Goal: Information Seeking & Learning: Learn about a topic

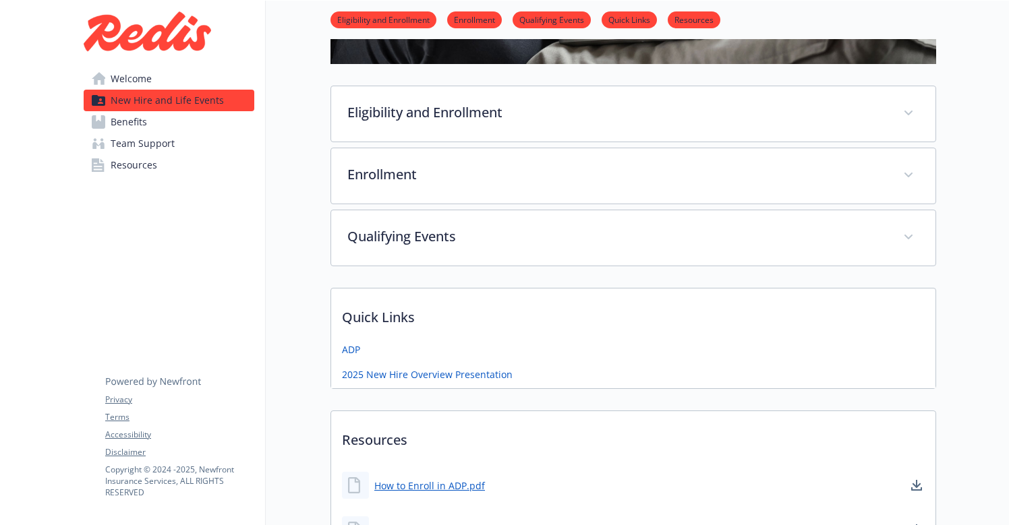
scroll to position [333, 0]
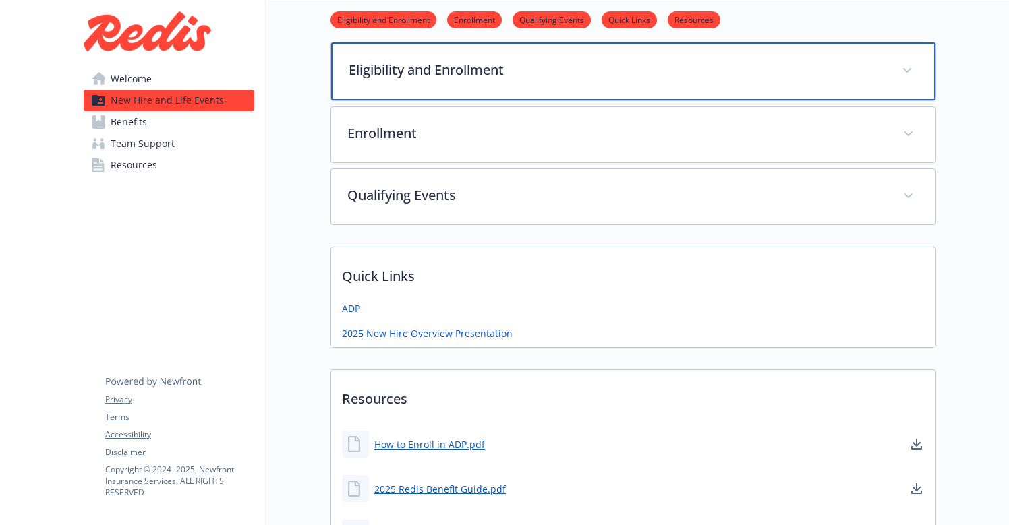
click at [915, 67] on span at bounding box center [907, 71] width 22 height 22
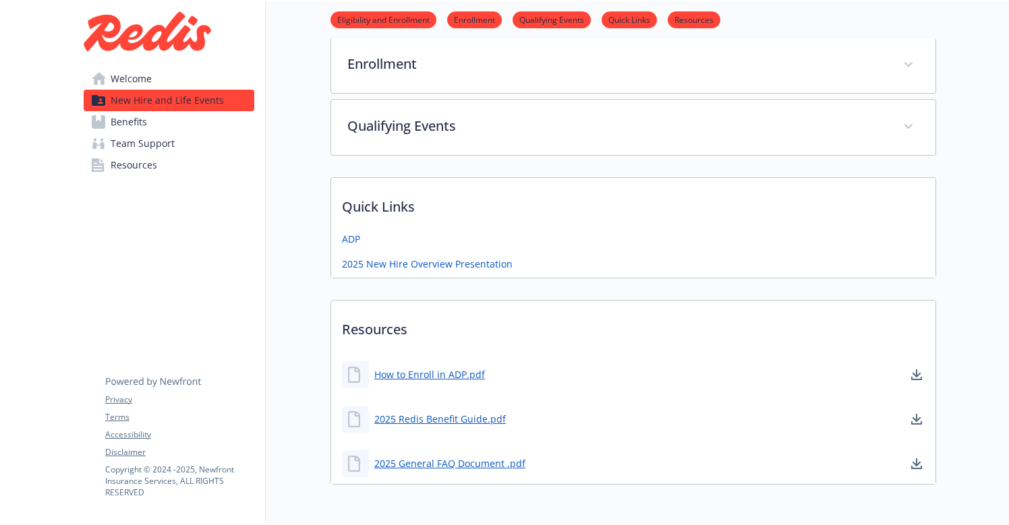
scroll to position [923, 0]
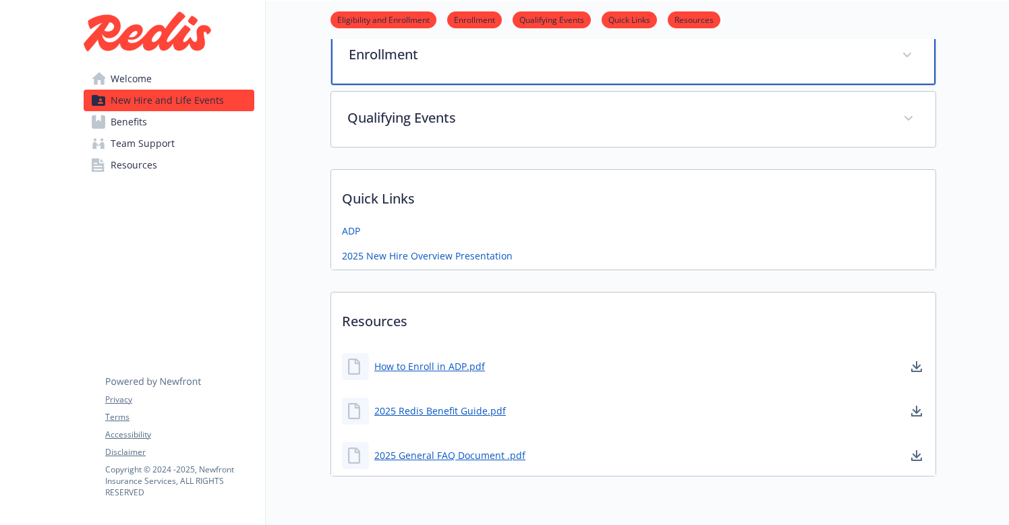
click at [910, 61] on span at bounding box center [907, 56] width 22 height 22
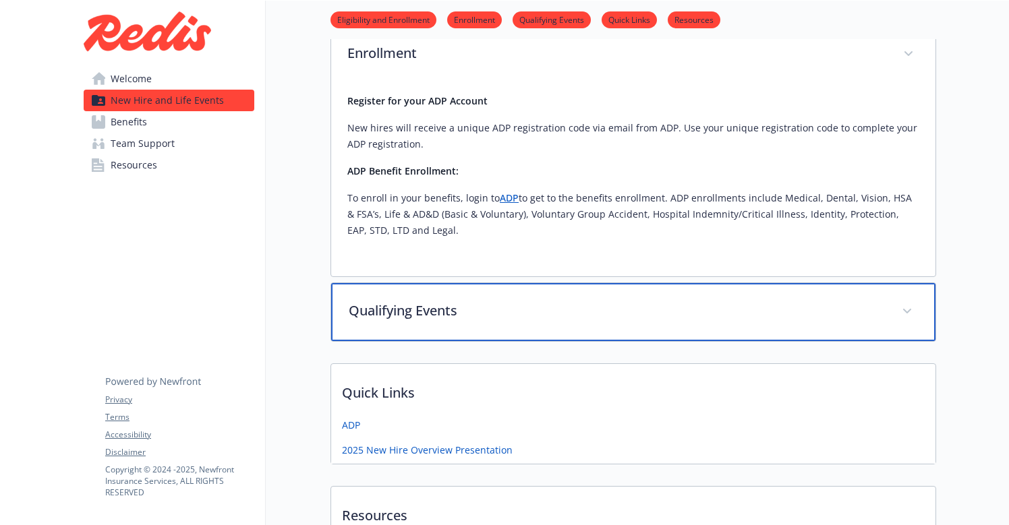
click at [909, 309] on span at bounding box center [907, 312] width 22 height 22
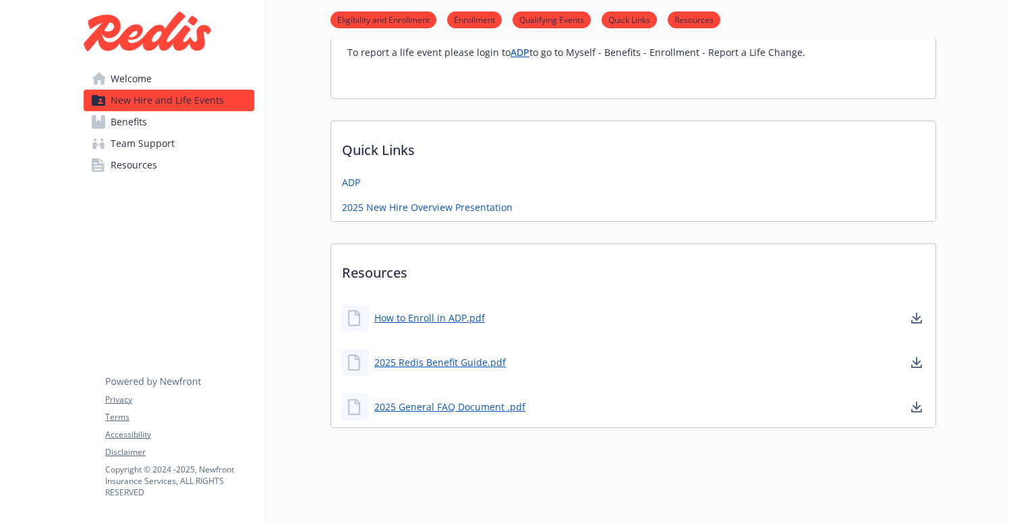
scroll to position [1501, 0]
click at [130, 121] on span "Benefits" at bounding box center [129, 122] width 36 height 22
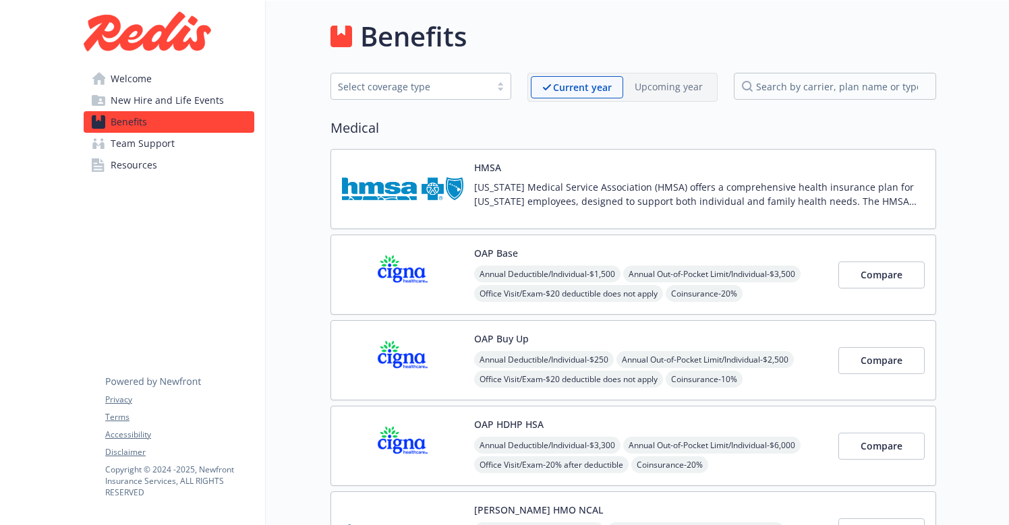
scroll to position [1498, 0]
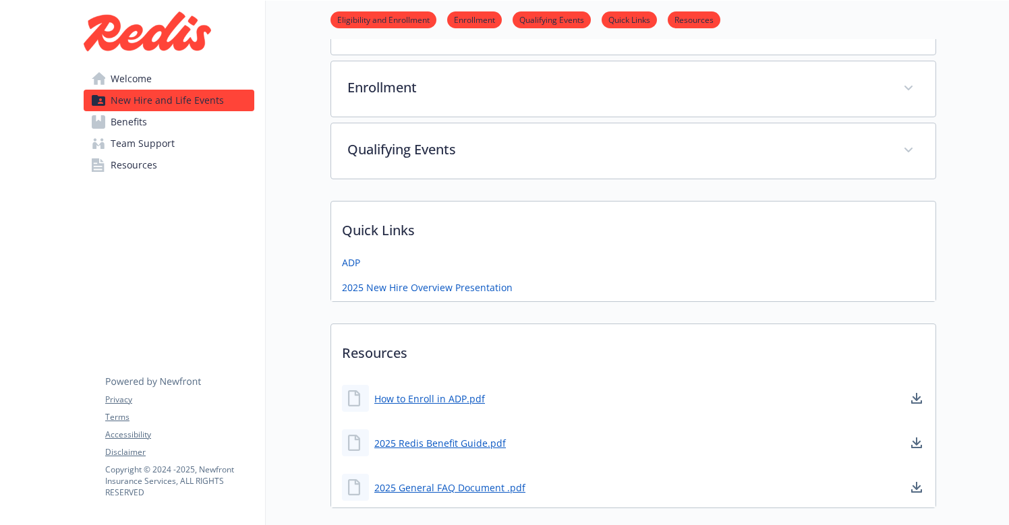
scroll to position [442, 0]
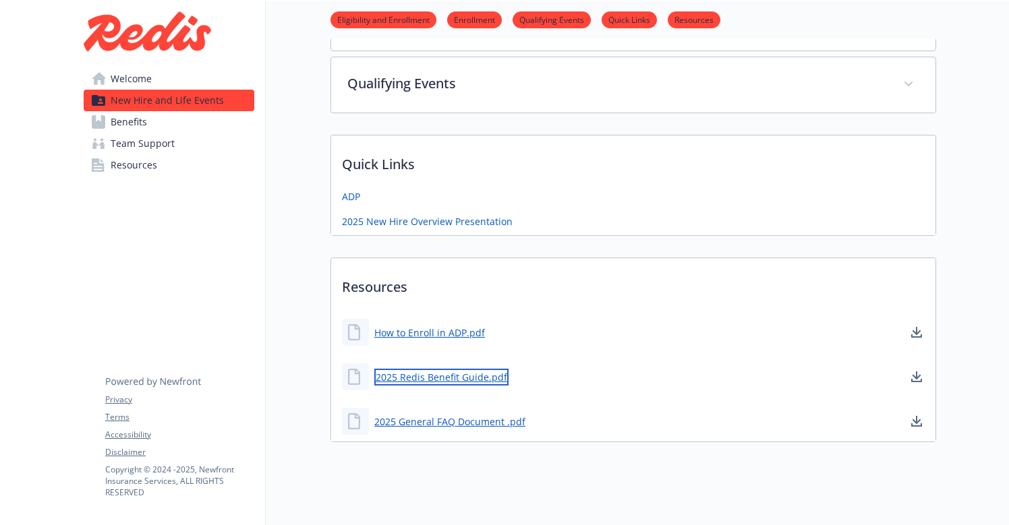
click at [465, 372] on link "2025 Redis Benefit Guide.pdf" at bounding box center [441, 377] width 134 height 17
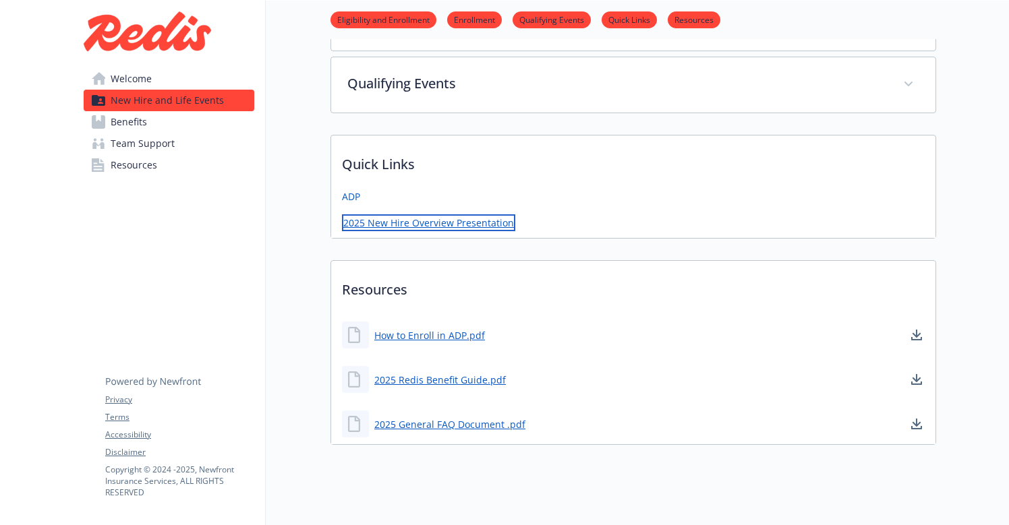
click at [438, 225] on link "2025 New Hire Overview Presentation" at bounding box center [428, 223] width 173 height 17
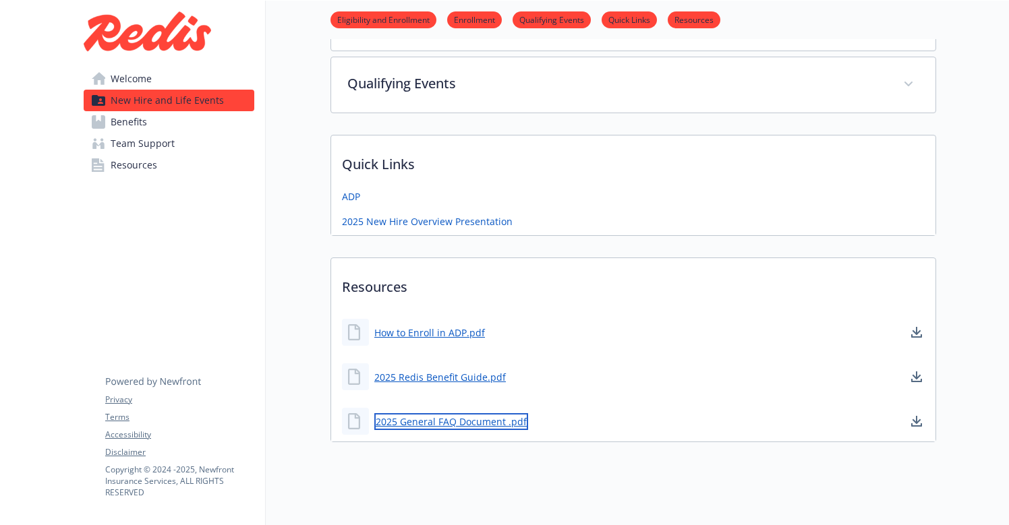
click at [457, 424] on link "2025 General FAQ Document .pdf" at bounding box center [451, 421] width 154 height 17
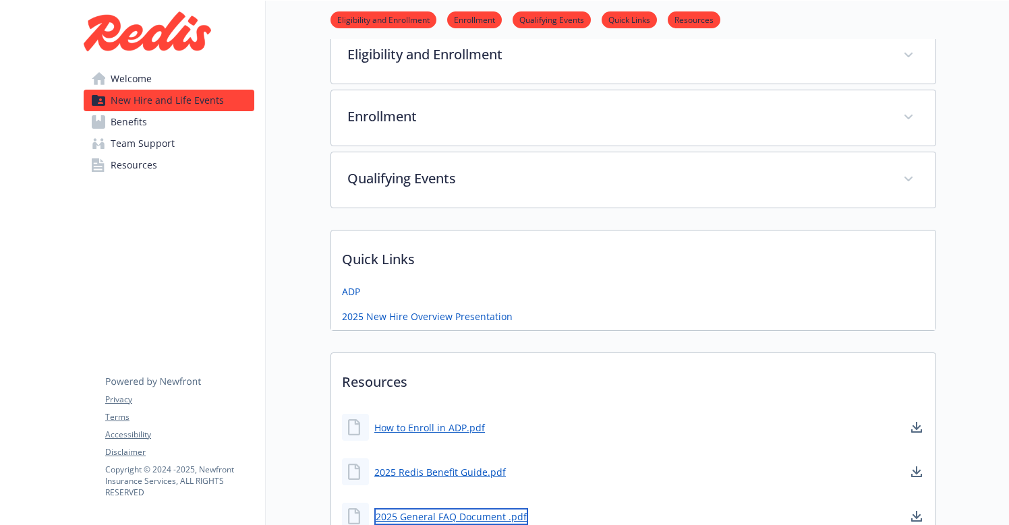
scroll to position [351, 0]
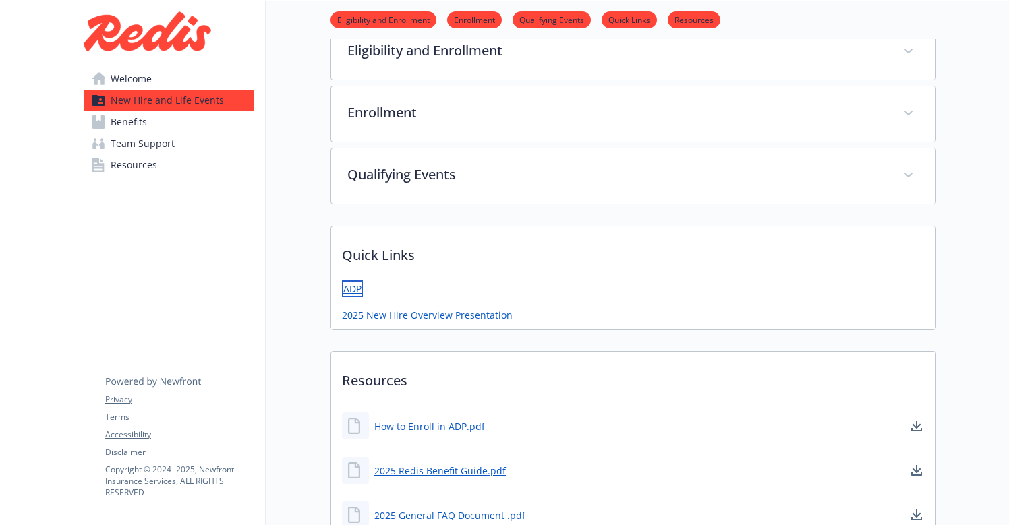
click at [355, 287] on link "ADP" at bounding box center [352, 289] width 21 height 17
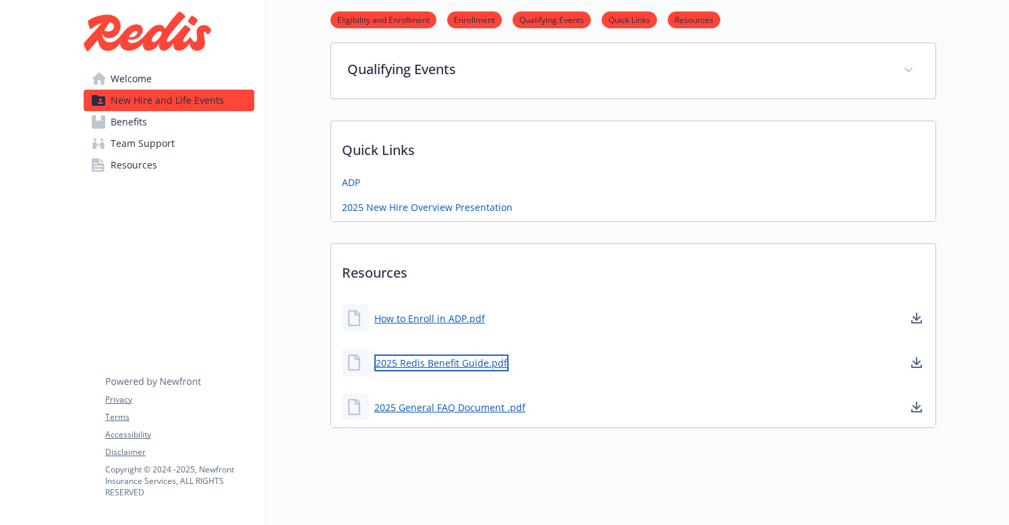
scroll to position [457, 0]
click at [466, 360] on link "2025 Redis Benefit Guide.pdf" at bounding box center [441, 363] width 134 height 17
